Goal: Information Seeking & Learning: Check status

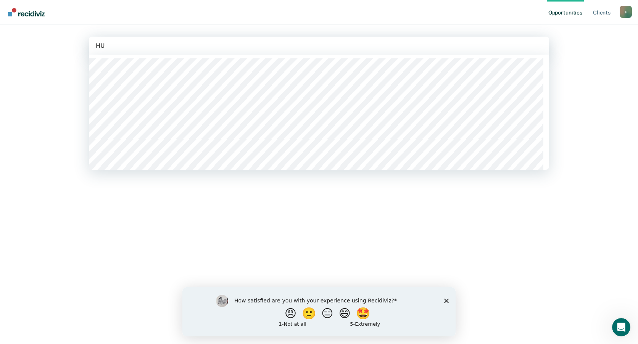
type input "HUM"
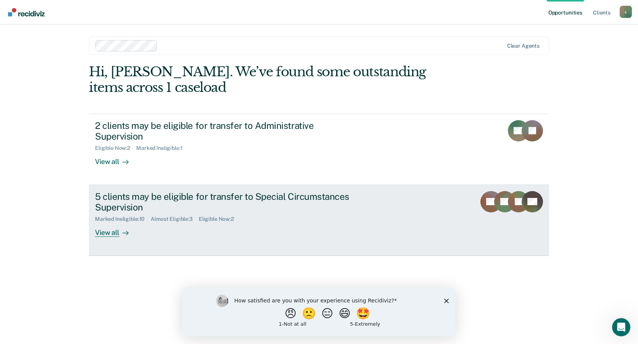
click at [122, 229] on div at bounding box center [123, 233] width 9 height 9
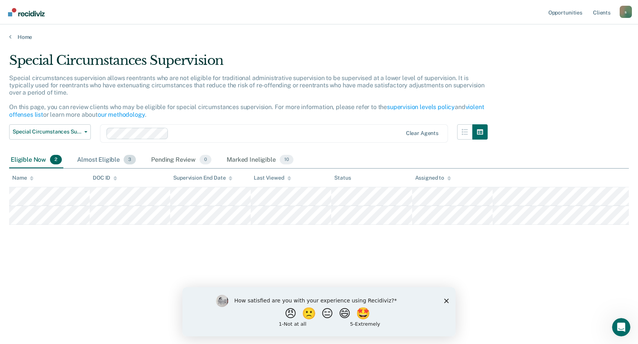
click at [96, 156] on div "Almost Eligible 3" at bounding box center [107, 160] width 62 height 17
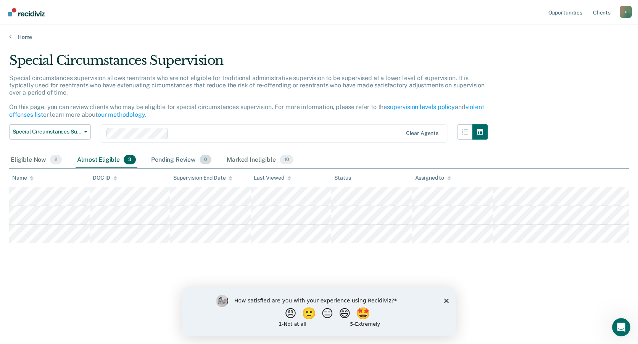
click at [195, 156] on div "Pending Review 0" at bounding box center [181, 160] width 63 height 17
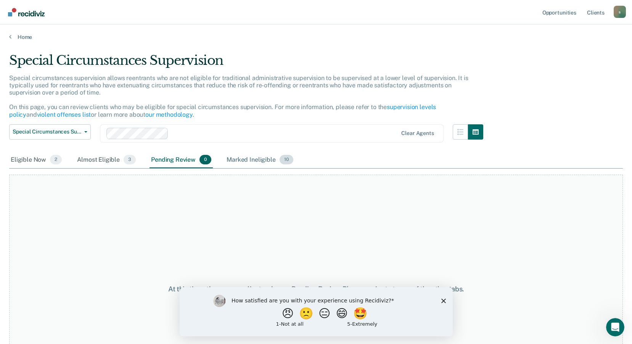
click at [277, 159] on div "Marked Ineligible 10" at bounding box center [259, 160] width 69 height 17
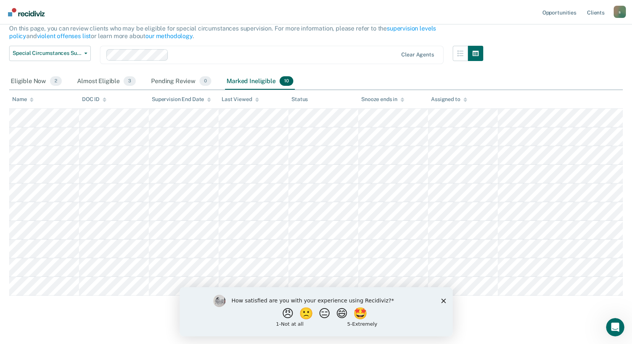
scroll to position [85, 0]
